Goal: Ask a question

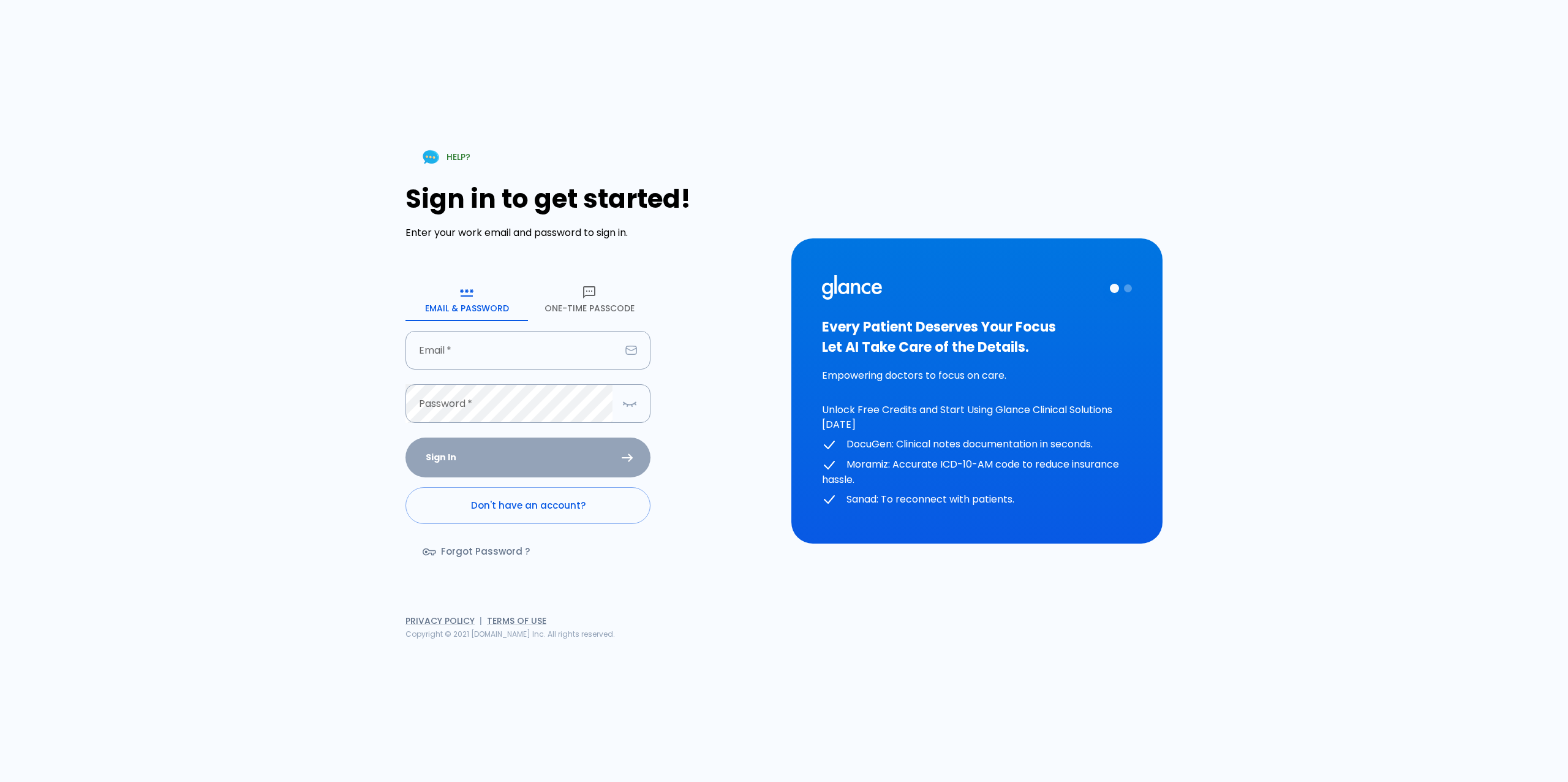
drag, startPoint x: 430, startPoint y: 300, endPoint x: 439, endPoint y: 312, distance: 15.0
click at [431, 304] on button "Email & Password" at bounding box center [466, 299] width 123 height 44
click at [471, 356] on input "Email   *" at bounding box center [513, 350] width 215 height 38
type input "[EMAIL_ADDRESS][DOMAIN_NAME]"
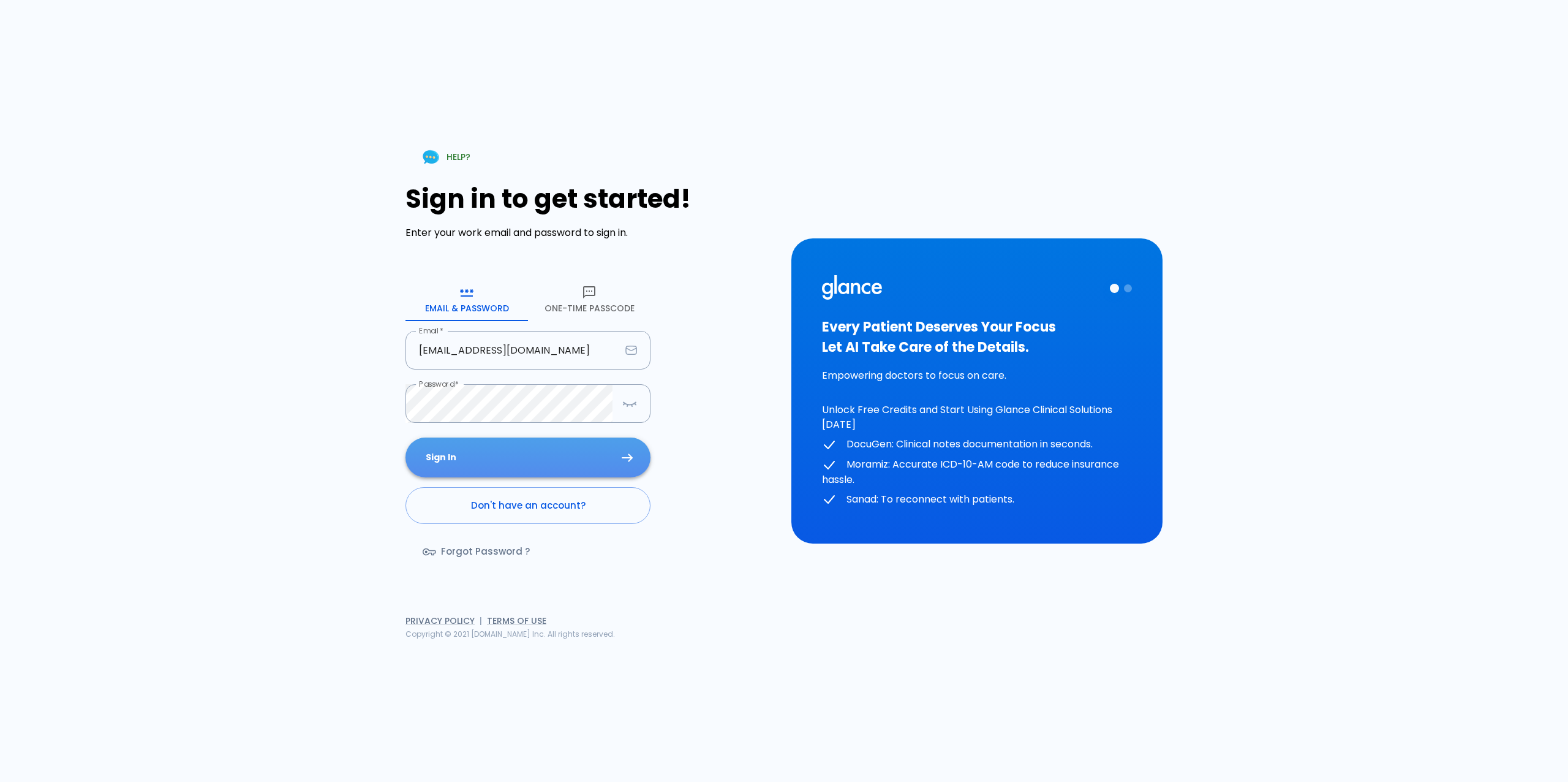
click at [504, 449] on button "Sign In" at bounding box center [527, 458] width 245 height 40
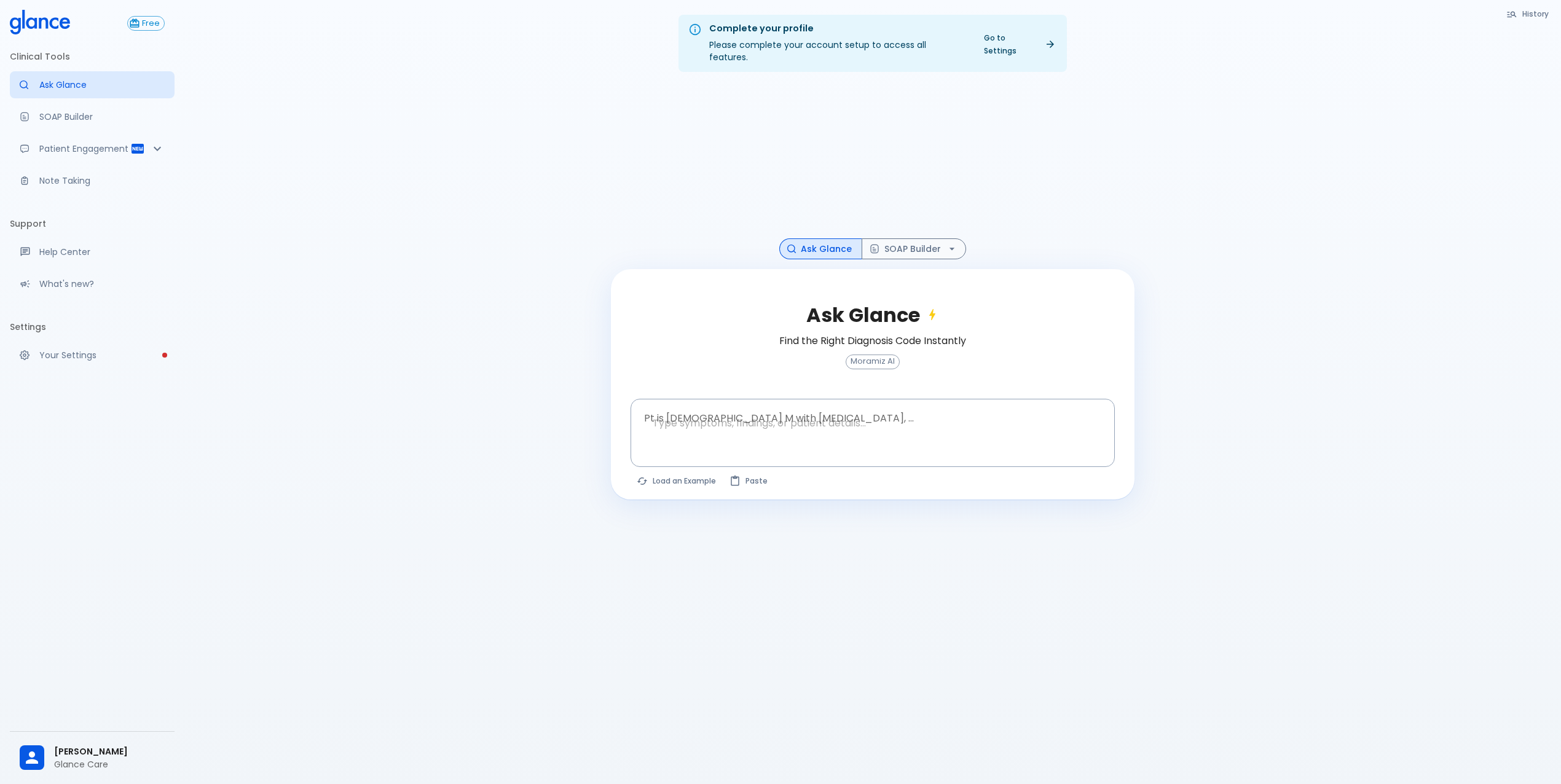
drag, startPoint x: 1385, startPoint y: 226, endPoint x: 1399, endPoint y: 223, distance: 14.3
click at [1396, 225] on div "Complete your profile Please complete your account setup to access all features…" at bounding box center [873, 406] width 1377 height 814
drag, startPoint x: 418, startPoint y: 128, endPoint x: 431, endPoint y: 114, distance: 19.1
click at [418, 128] on div "Complete your profile Please complete your account setup to access all features…" at bounding box center [873, 406] width 1377 height 814
